Goal: Task Accomplishment & Management: Manage account settings

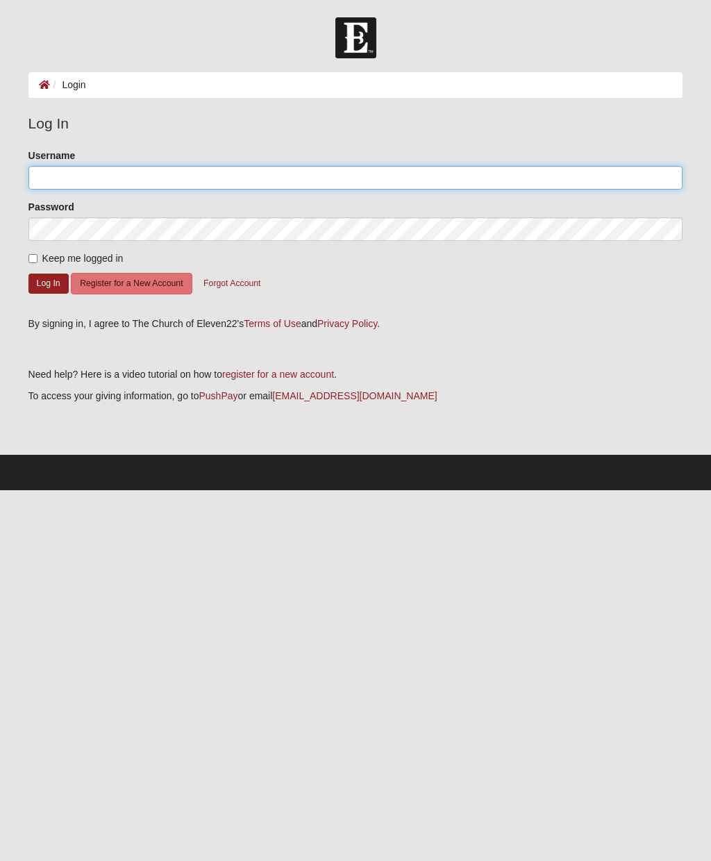
click at [63, 176] on input "Username" at bounding box center [355, 178] width 655 height 24
type input "[EMAIL_ADDRESS][DOMAIN_NAME]"
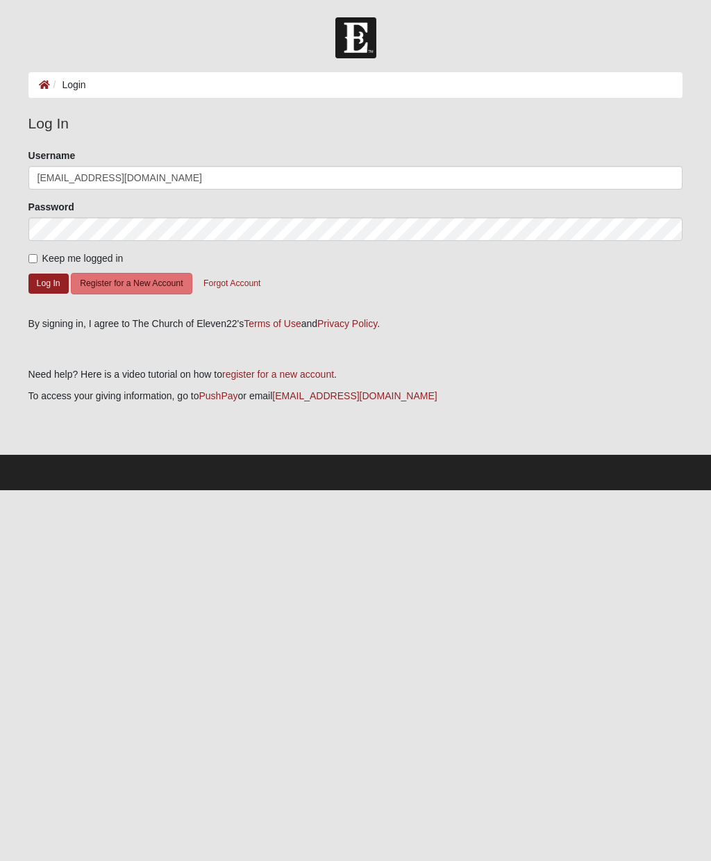
click at [48, 282] on button "Log In" at bounding box center [48, 283] width 40 height 20
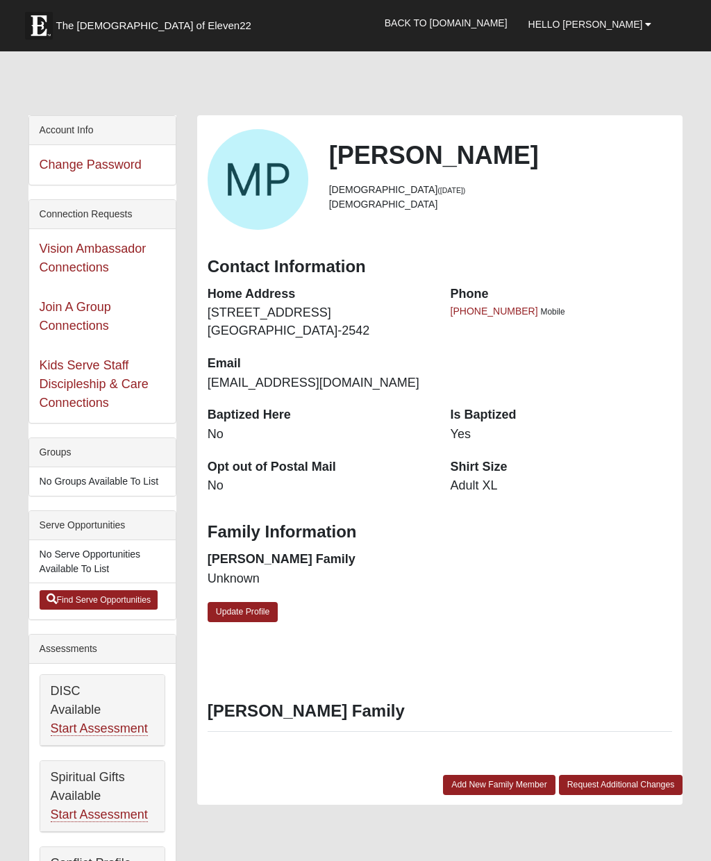
click at [497, 26] on link "Back to [DOMAIN_NAME]" at bounding box center [446, 23] width 144 height 35
click at [254, 602] on link "Update Profile" at bounding box center [243, 612] width 71 height 20
